Goal: Information Seeking & Learning: Learn about a topic

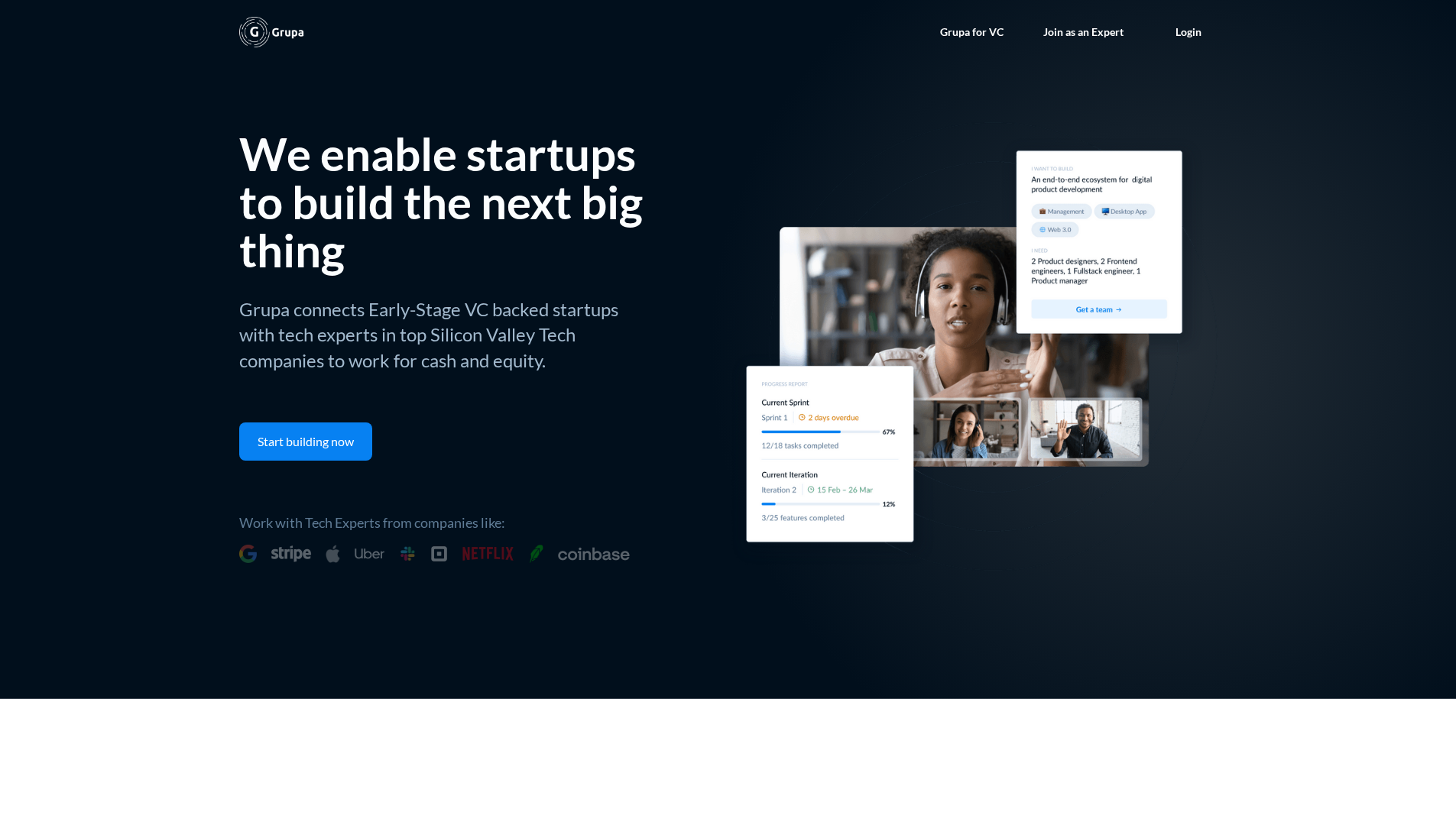
scroll to position [6596, 0]
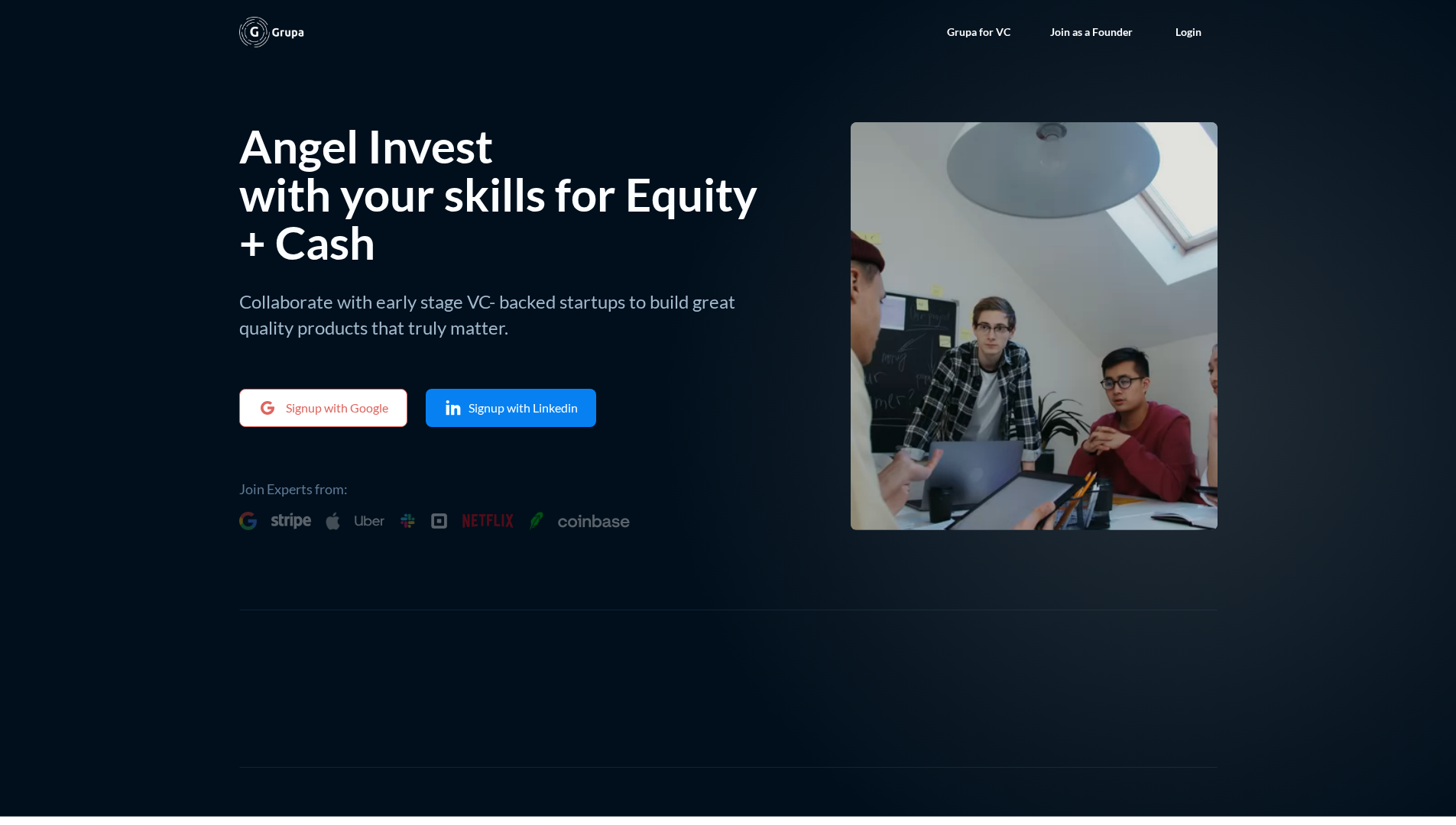
scroll to position [5256, 0]
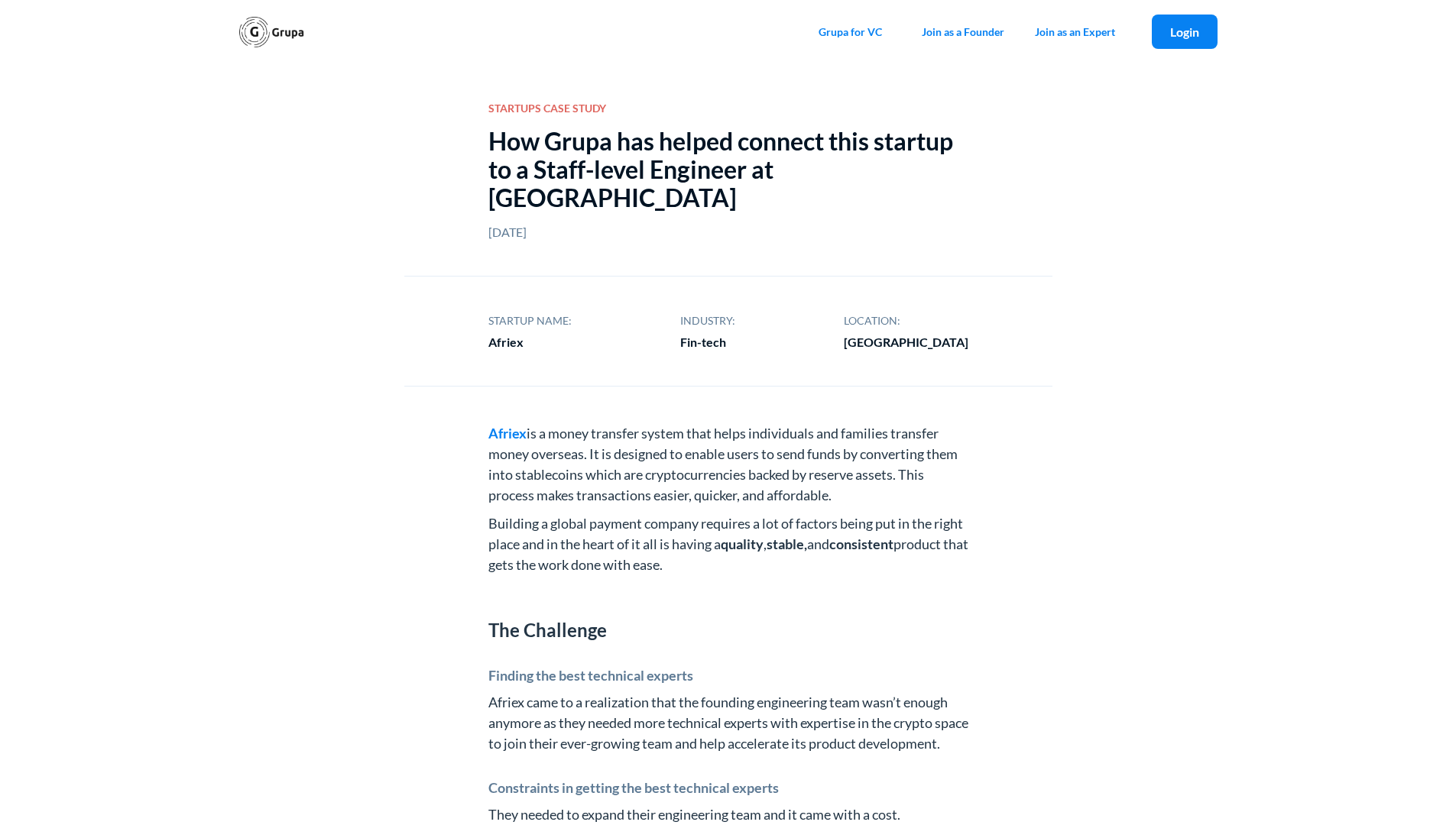
scroll to position [1945, 0]
